Goal: Task Accomplishment & Management: Manage account settings

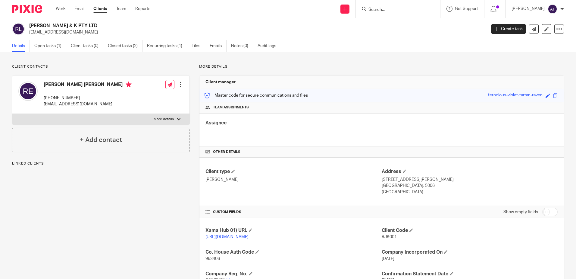
click at [397, 9] on input "Search" at bounding box center [395, 9] width 54 height 5
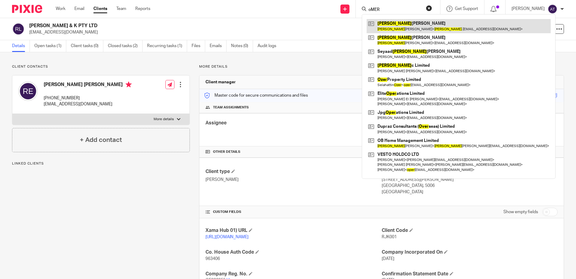
type input "oMER"
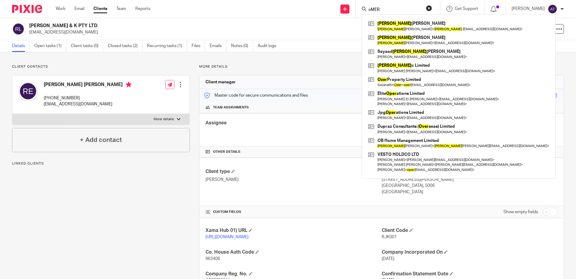
drag, startPoint x: 264, startPoint y: 34, endPoint x: 173, endPoint y: 4, distance: 96.1
click at [264, 34] on p "rjerne@yahoo.co.uk" at bounding box center [255, 32] width 453 height 6
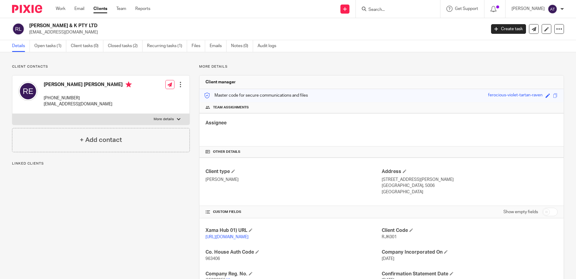
click at [405, 9] on input "Search" at bounding box center [395, 9] width 54 height 5
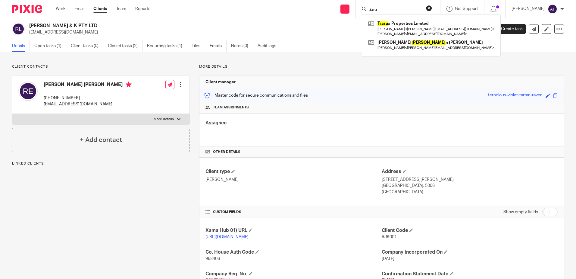
type input "tiara"
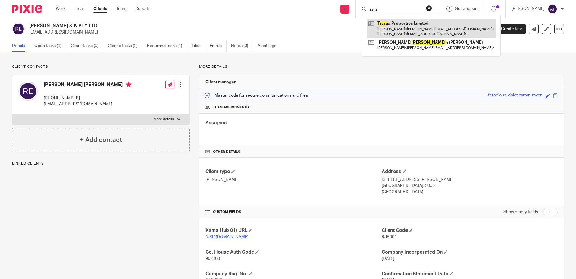
drag, startPoint x: 407, startPoint y: 18, endPoint x: 399, endPoint y: 30, distance: 13.8
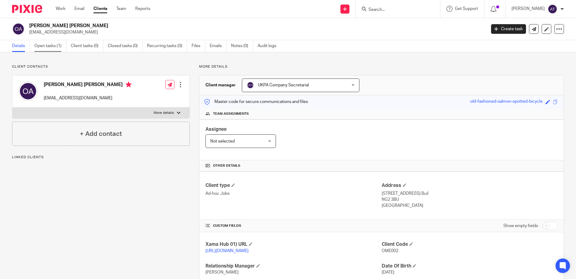
click at [40, 43] on link "Open tasks (1)" at bounding box center [50, 46] width 32 height 12
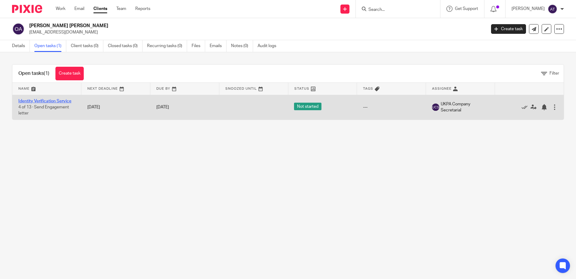
click at [65, 100] on link "Identity Verification Service" at bounding box center [44, 101] width 53 height 4
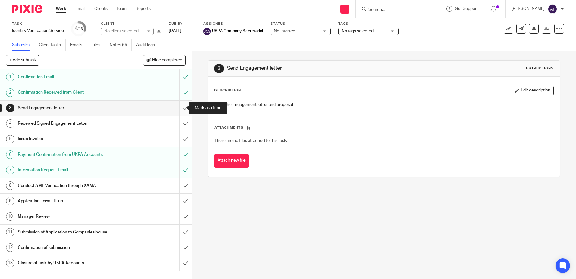
click at [177, 108] on input "submit" at bounding box center [96, 107] width 192 height 15
click at [178, 124] on input "submit" at bounding box center [96, 123] width 192 height 15
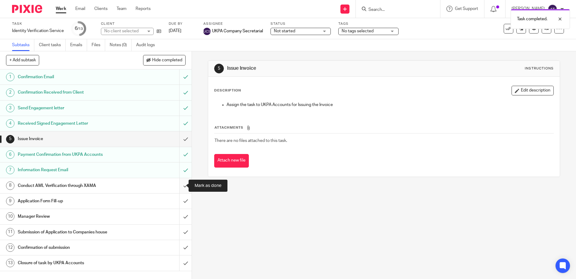
click at [178, 186] on input "submit" at bounding box center [96, 185] width 192 height 15
click at [178, 200] on input "submit" at bounding box center [96, 200] width 192 height 15
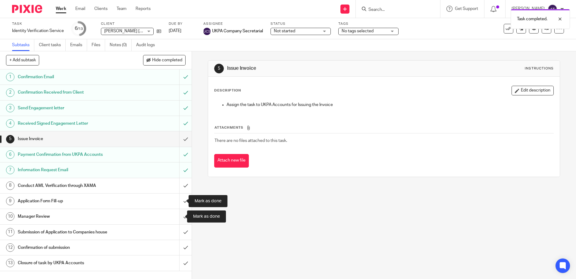
click at [179, 219] on input "submit" at bounding box center [96, 216] width 192 height 15
click at [178, 231] on input "submit" at bounding box center [96, 231] width 192 height 15
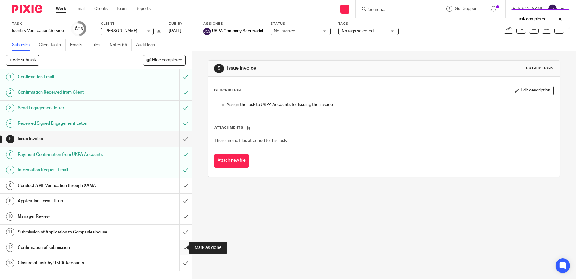
click at [180, 244] on input "submit" at bounding box center [96, 247] width 192 height 15
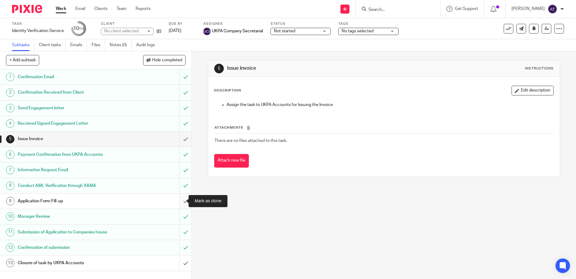
click at [178, 202] on input "submit" at bounding box center [96, 200] width 192 height 15
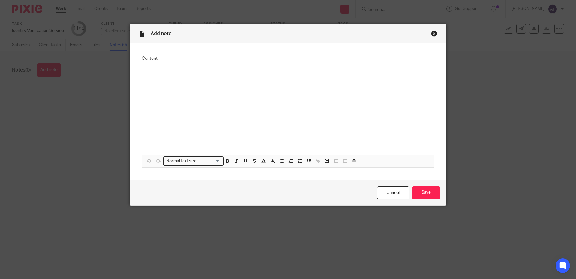
click at [204, 78] on div at bounding box center [288, 110] width 292 height 90
click at [430, 193] on input "Save" at bounding box center [426, 192] width 28 height 13
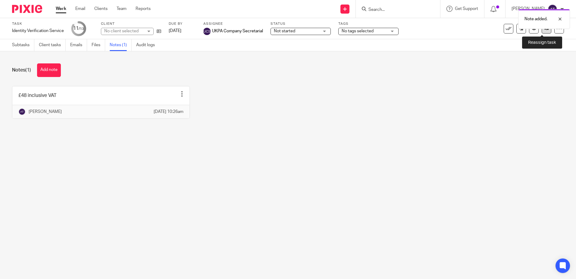
click at [545, 30] on icon at bounding box center [547, 28] width 5 height 5
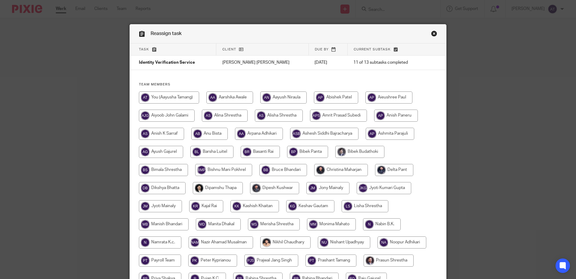
scroll to position [170, 0]
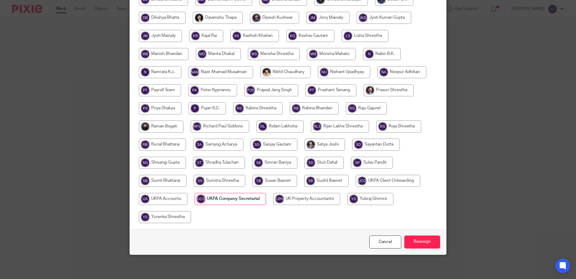
click at [156, 197] on input "radio" at bounding box center [163, 199] width 49 height 12
radio input "true"
click at [421, 239] on input "Reassign" at bounding box center [422, 241] width 36 height 13
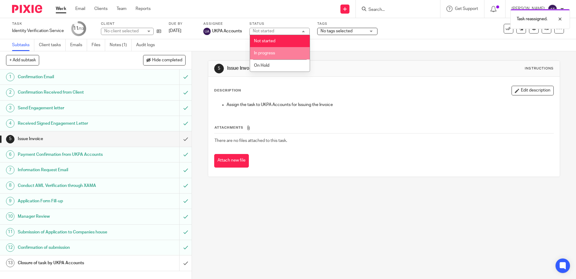
click at [262, 50] on li "In progress" at bounding box center [280, 53] width 60 height 12
click at [335, 31] on span "No tags selected" at bounding box center [337, 31] width 32 height 4
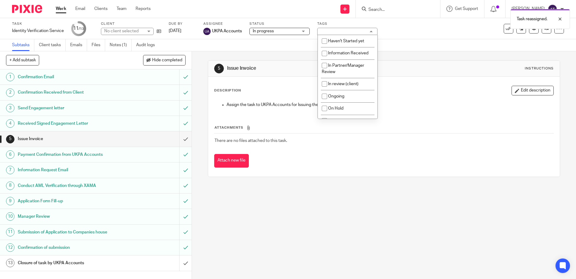
click at [440, 25] on div "Task reassigned." at bounding box center [429, 17] width 282 height 23
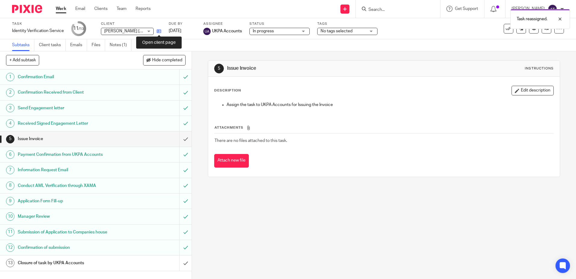
click at [157, 32] on icon at bounding box center [159, 31] width 5 height 5
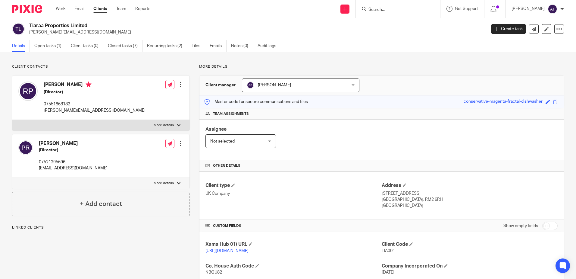
scroll to position [121, 0]
